Goal: Transaction & Acquisition: Purchase product/service

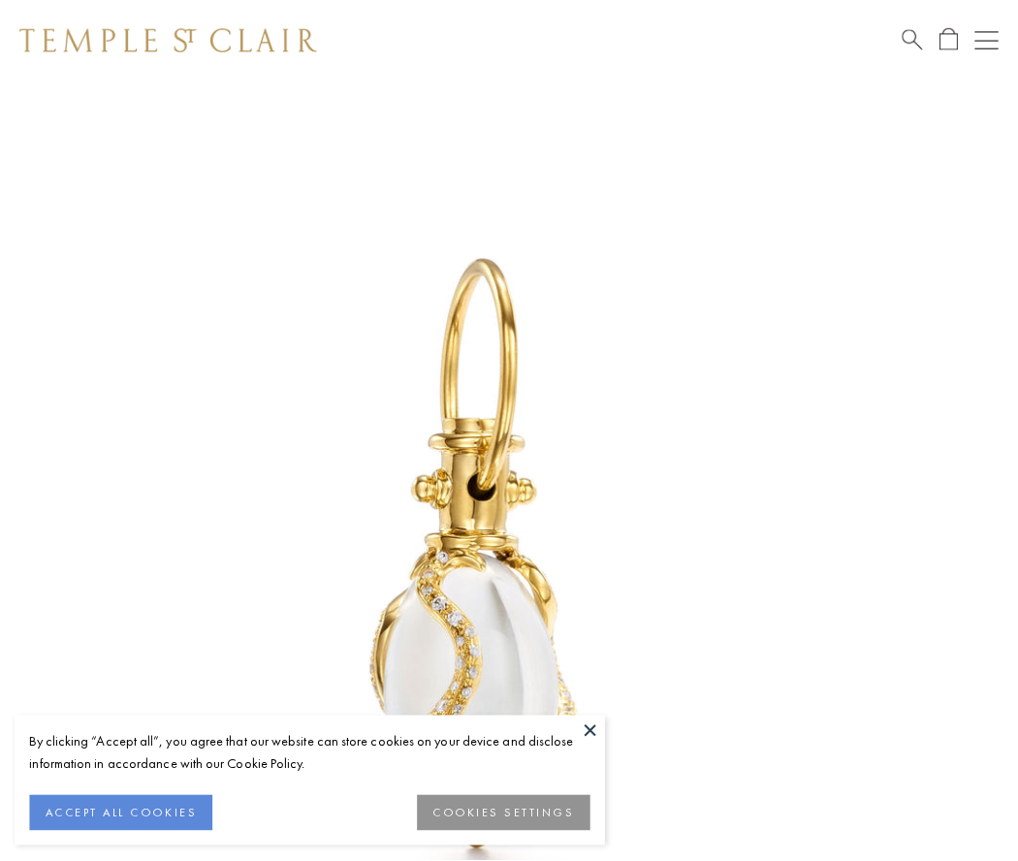
scroll to position [24, 0]
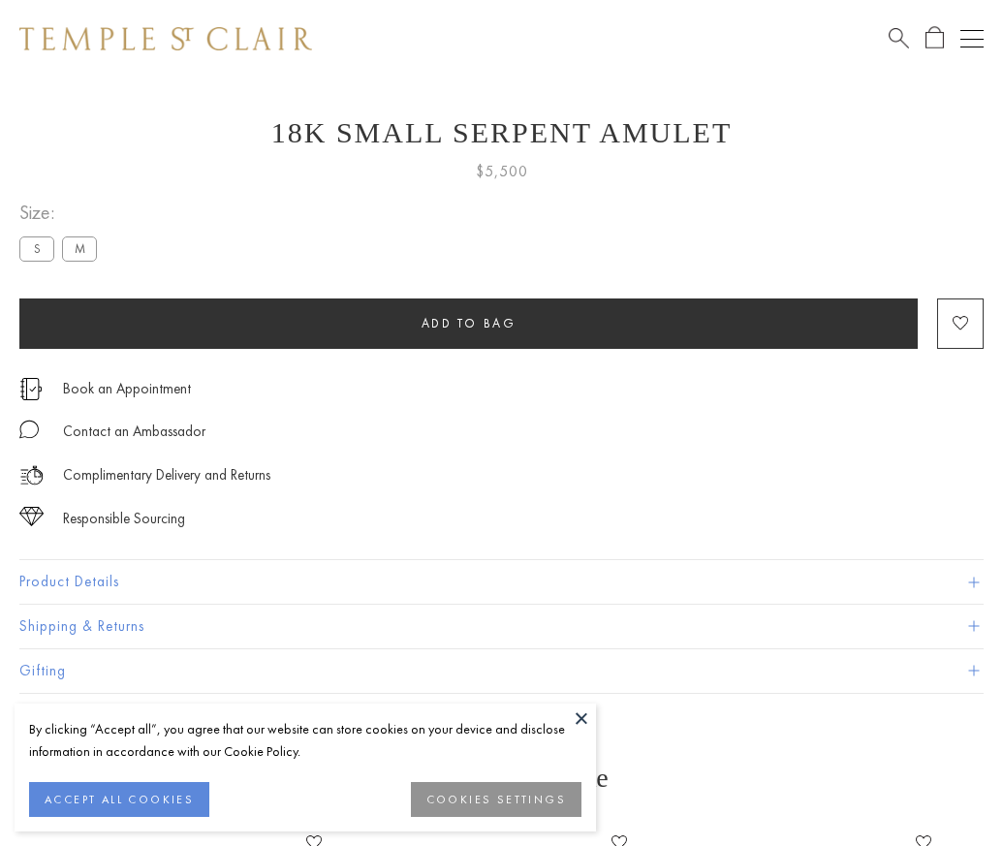
click at [468, 323] on span "Add to bag" at bounding box center [469, 323] width 95 height 16
